Goal: Information Seeking & Learning: Learn about a topic

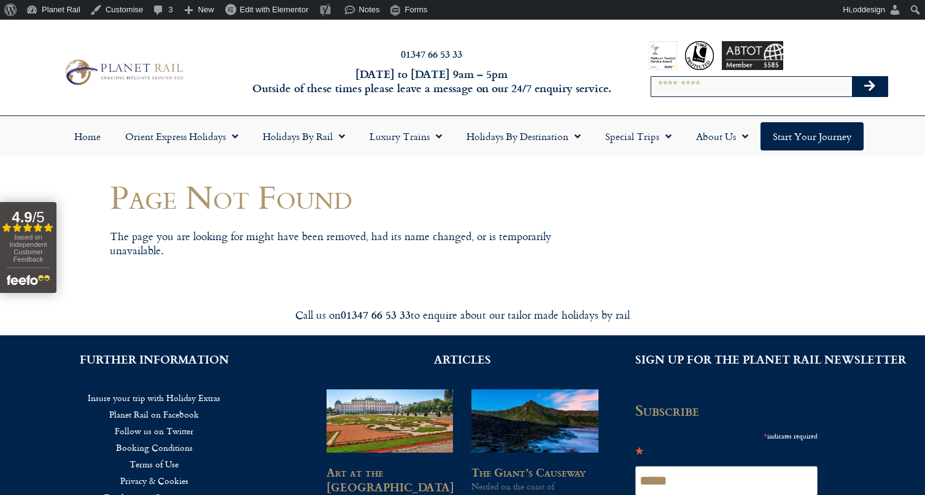
click at [158, 72] on img at bounding box center [123, 71] width 126 height 31
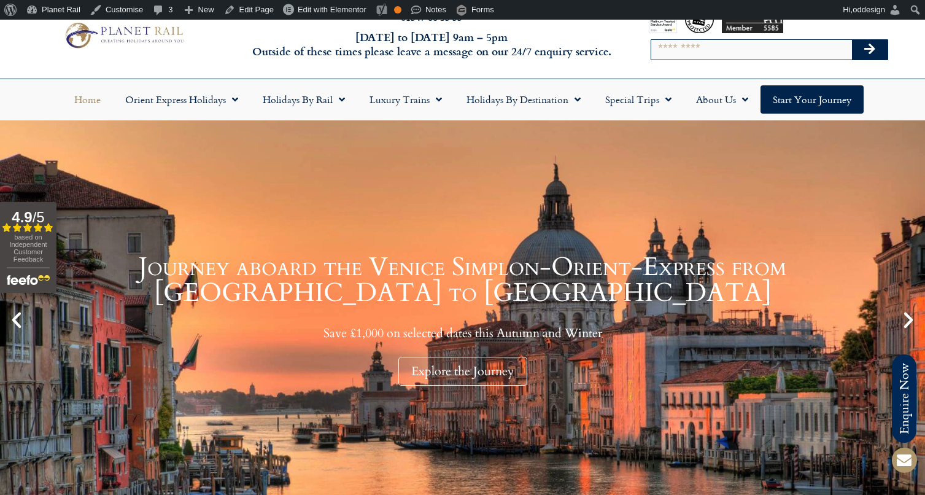
scroll to position [45, 0]
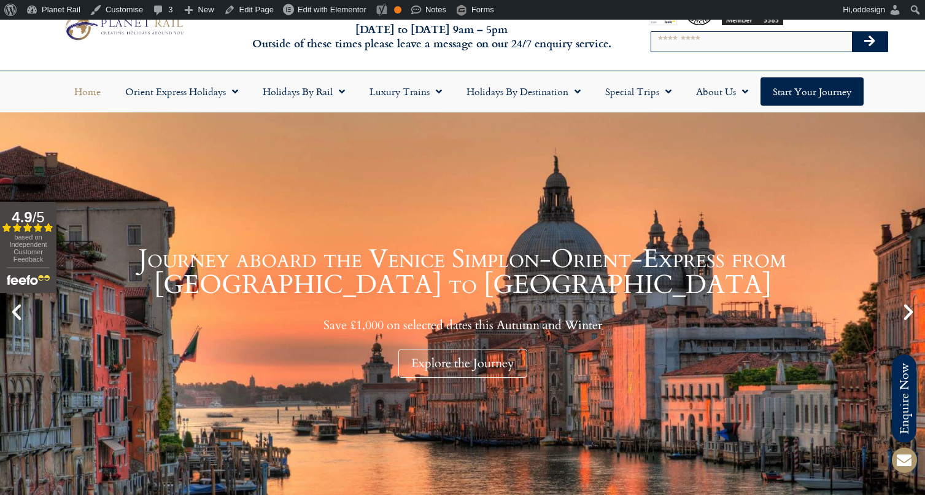
click at [905, 310] on icon "Next slide" at bounding box center [908, 311] width 21 height 21
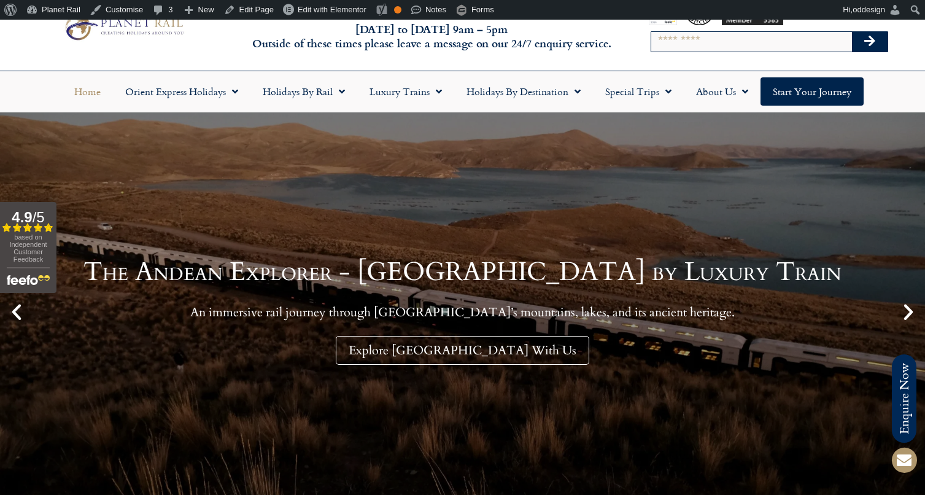
click at [905, 310] on icon "Next slide" at bounding box center [908, 311] width 21 height 21
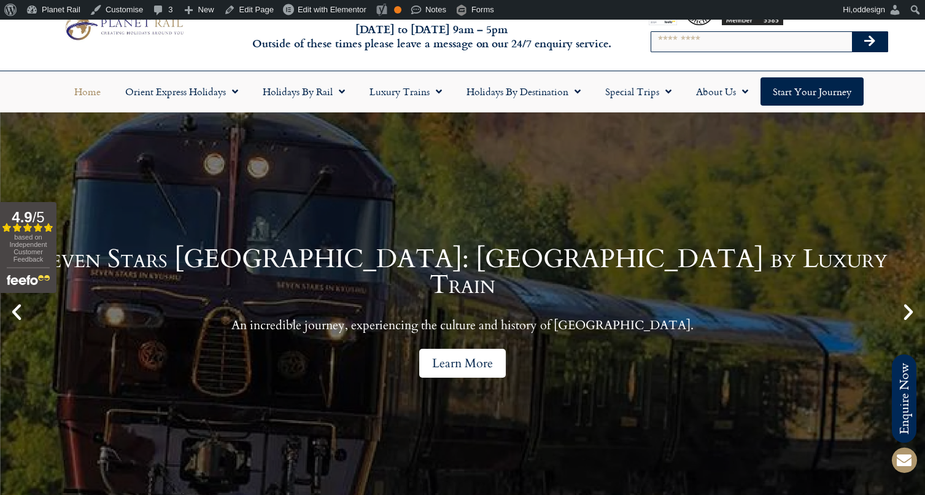
click at [477, 350] on link "Learn More" at bounding box center [462, 363] width 87 height 29
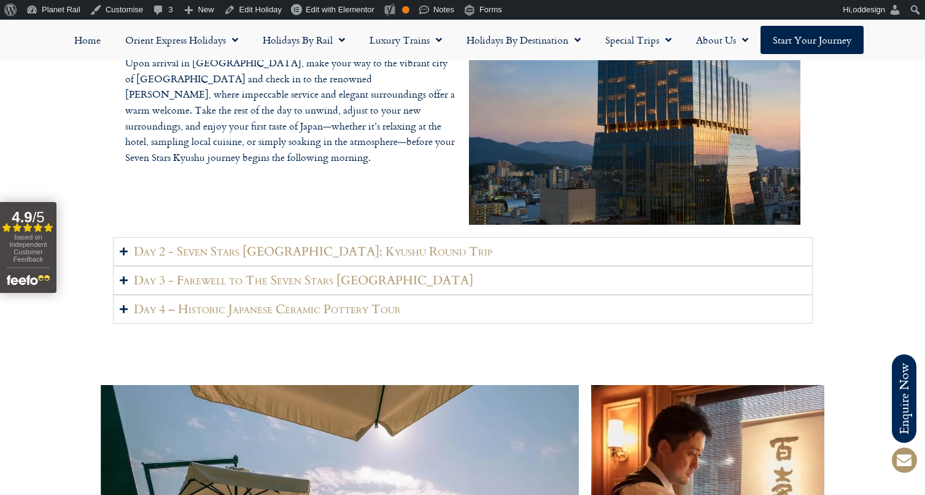
scroll to position [1800, 0]
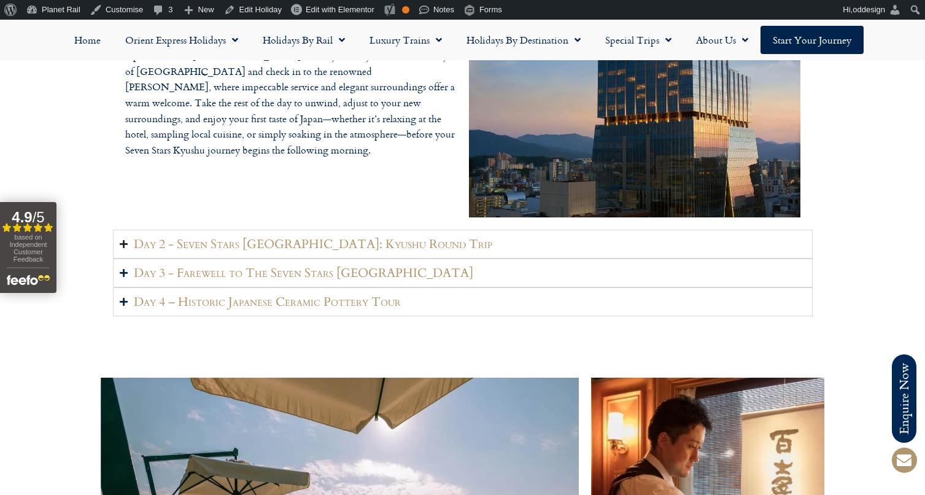
click at [370, 236] on h2 "Day 2 - Seven Stars [GEOGRAPHIC_DATA]: Kyushu Round Trip" at bounding box center [313, 243] width 358 height 15
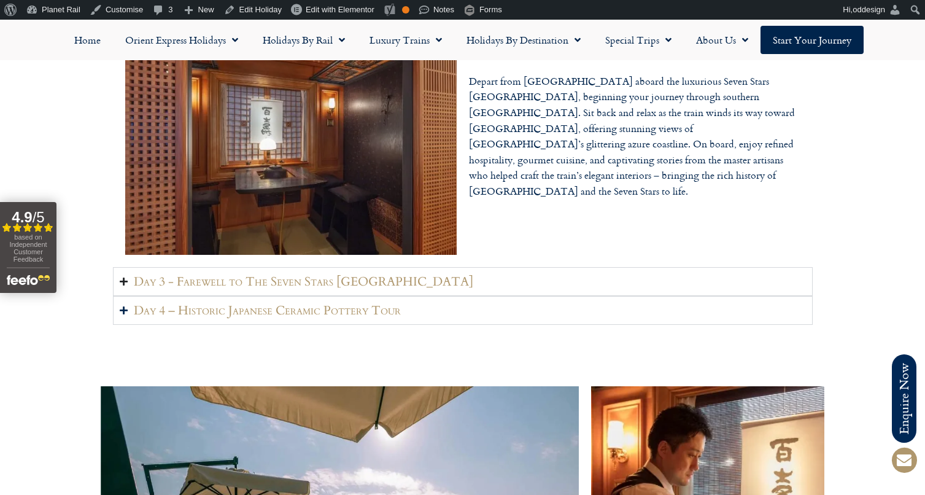
click at [357, 274] on h2 "Day 3 - Farewell to The Seven Stars [GEOGRAPHIC_DATA]" at bounding box center [303, 281] width 339 height 15
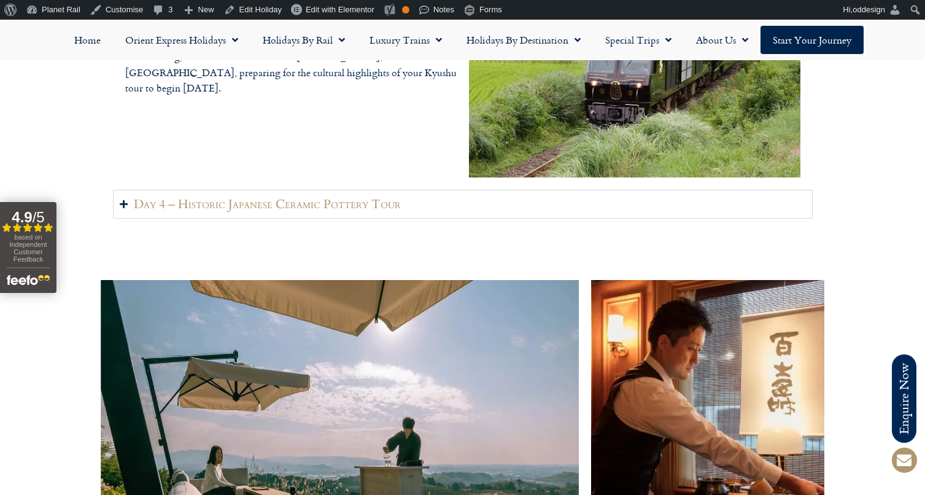
scroll to position [1921, 0]
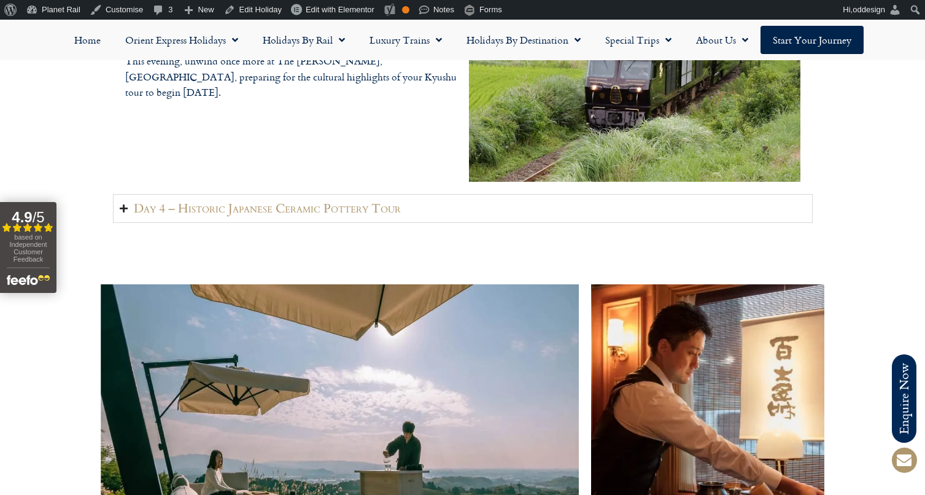
click at [342, 201] on h2 "Day 4 – Historic Japanese Ceramic Pottery Tour" at bounding box center [267, 208] width 267 height 15
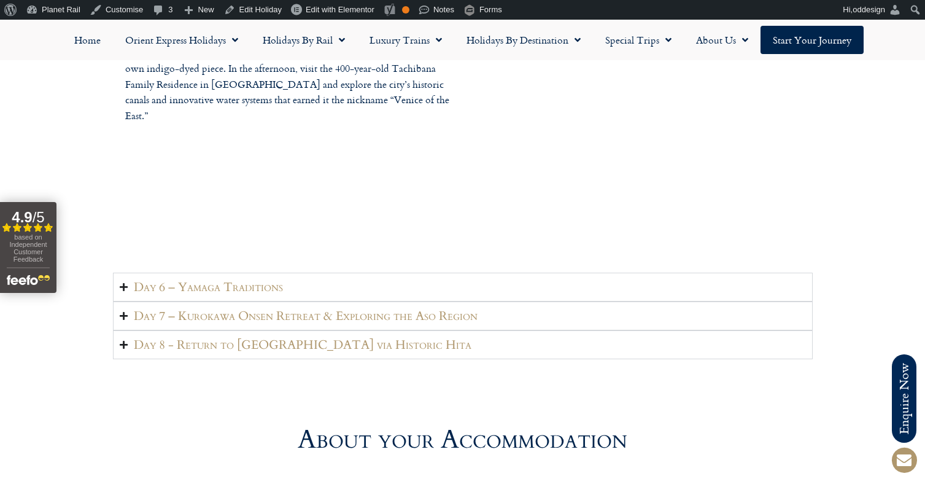
scroll to position [3018, 0]
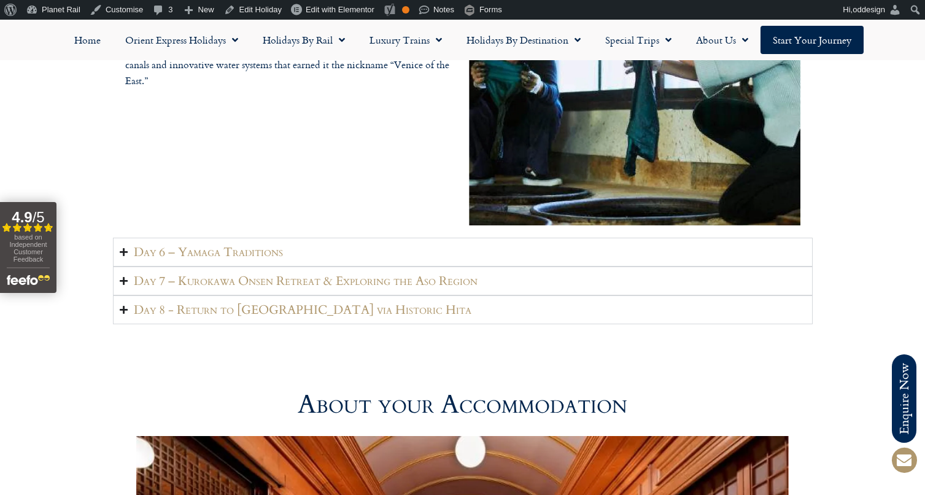
click at [301, 238] on summary "Day 6 – Yamaga Traditions" at bounding box center [463, 252] width 700 height 29
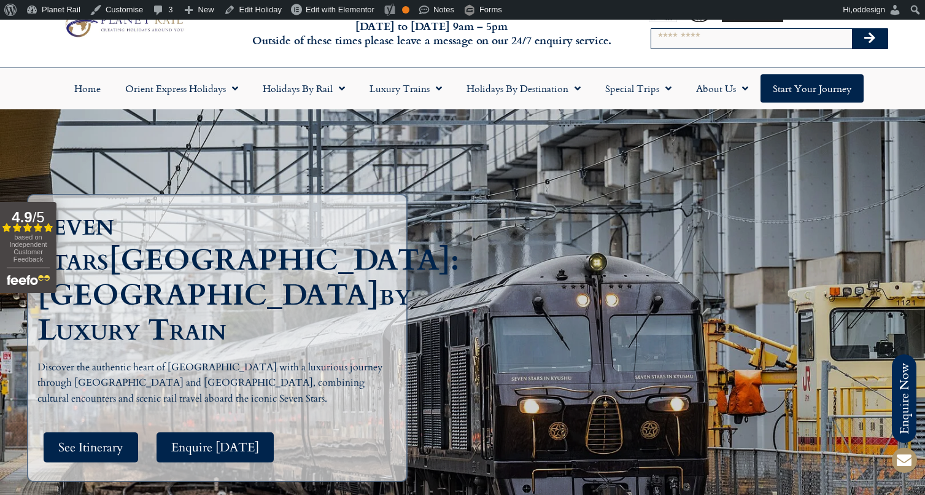
scroll to position [52, 0]
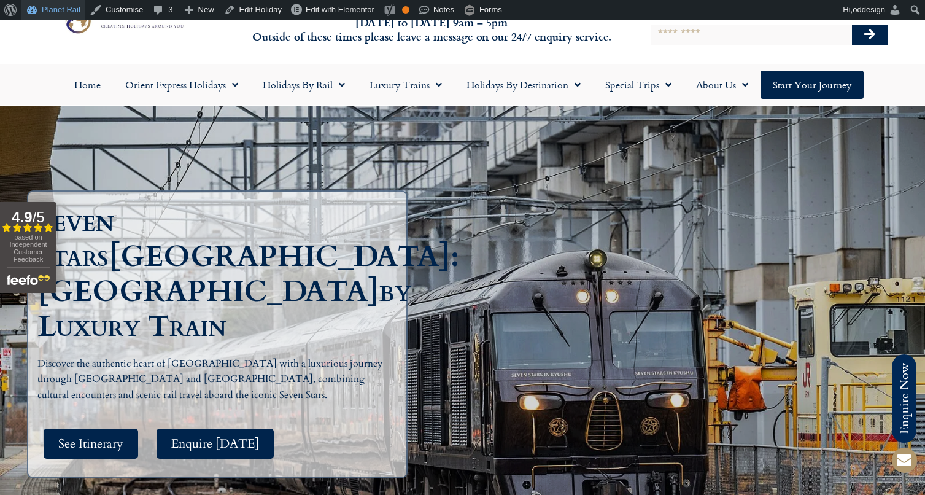
click at [54, 1] on link "Planet Rail" at bounding box center [53, 10] width 64 height 20
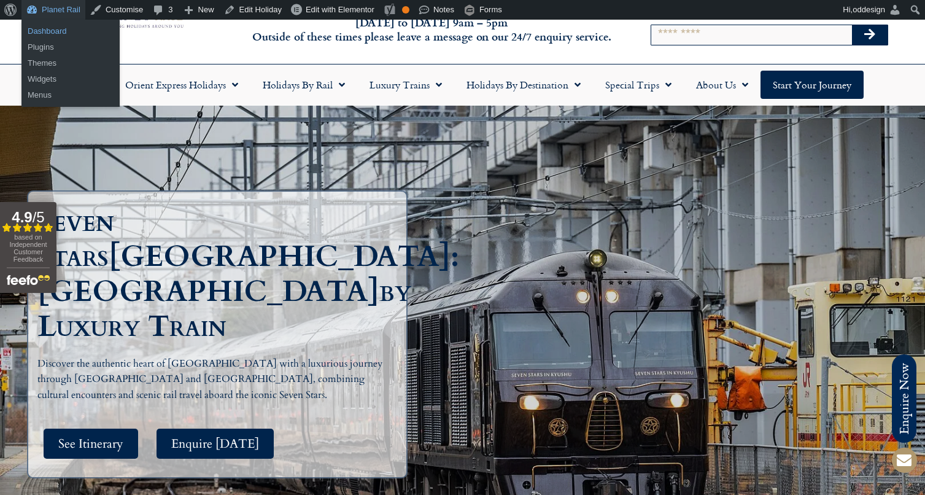
click at [54, 26] on link "Dashboard" at bounding box center [70, 31] width 98 height 16
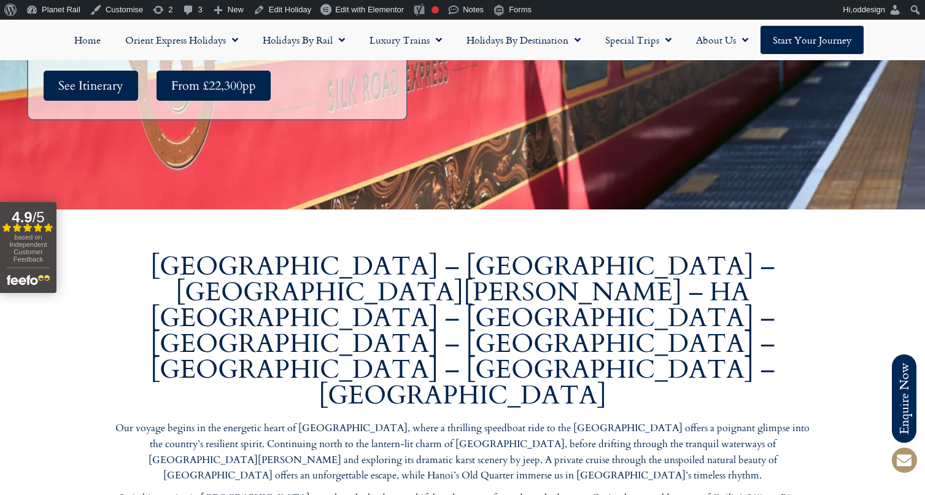
scroll to position [423, 0]
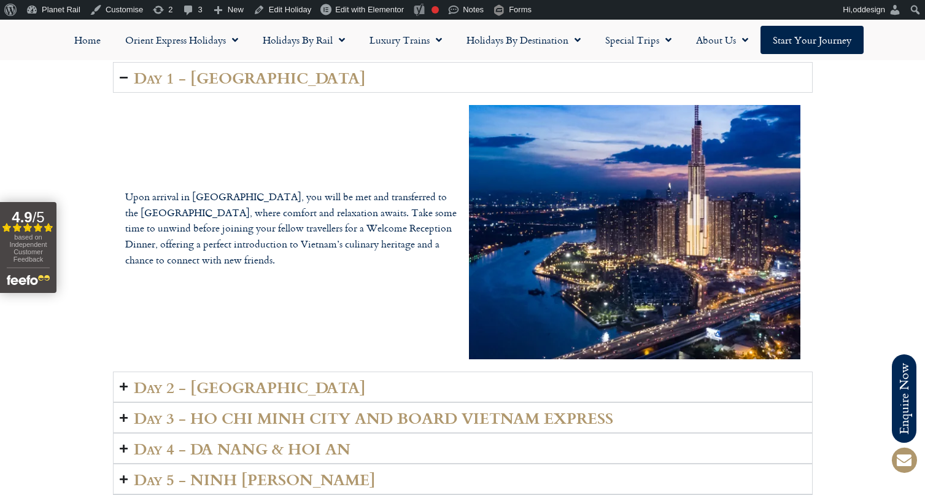
click at [475, 371] on summary "Day 2 - HO CHI MINH CITY" at bounding box center [463, 386] width 700 height 31
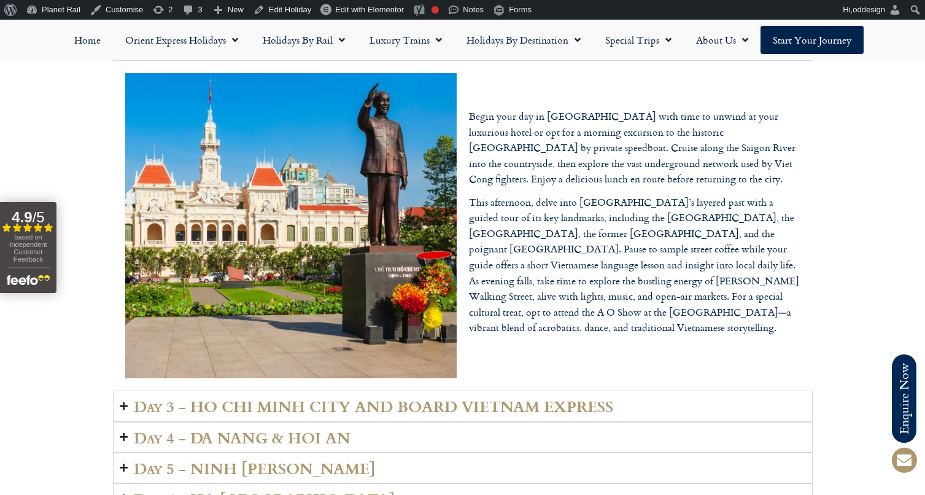
scroll to position [1801, 0]
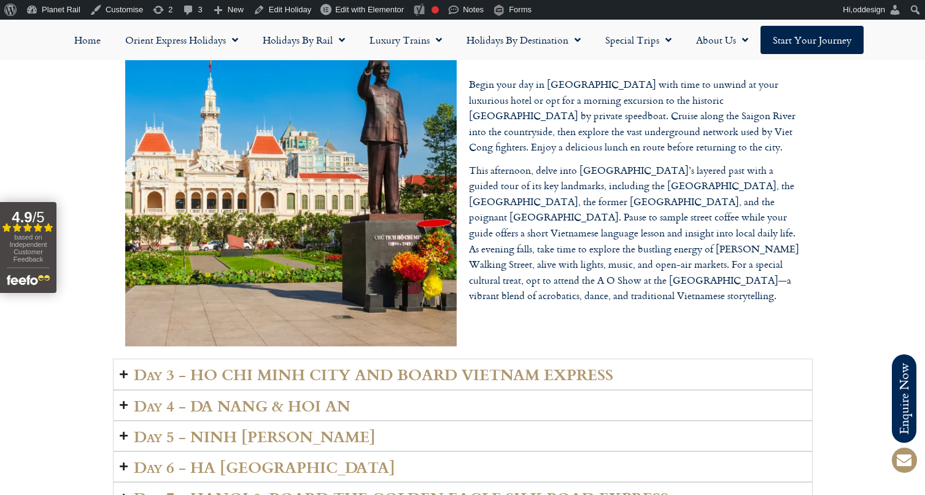
click at [473, 365] on h2 "Day 3 - HO CHI MINH CITY AND BOARD VIETNAM EXPRESS" at bounding box center [373, 373] width 479 height 17
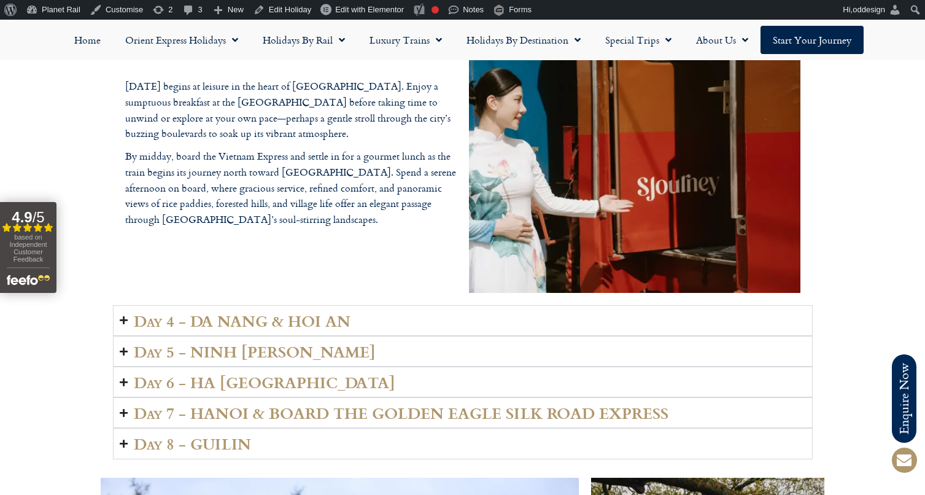
scroll to position [1854, 0]
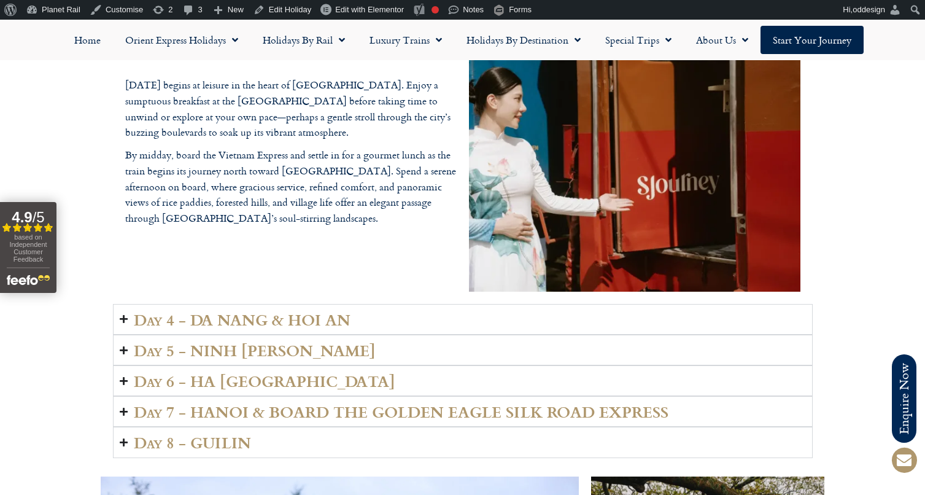
click at [462, 304] on summary "Day 4 - DA NANG & HOI AN" at bounding box center [463, 319] width 700 height 31
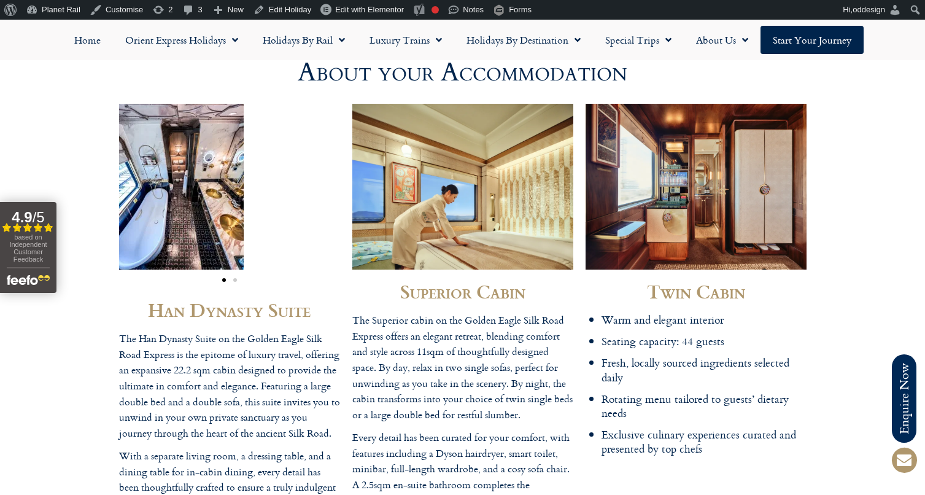
scroll to position [3629, 0]
